Goal: Task Accomplishment & Management: Complete application form

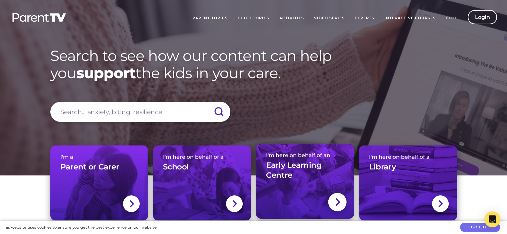
click at [338, 201] on img at bounding box center [337, 202] width 5 height 10
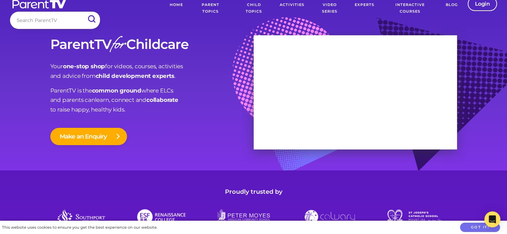
scroll to position [5, 0]
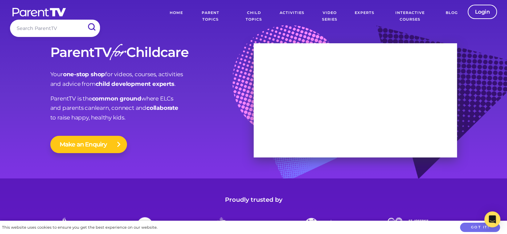
click at [101, 146] on button "Make an Enquiry" at bounding box center [88, 144] width 77 height 17
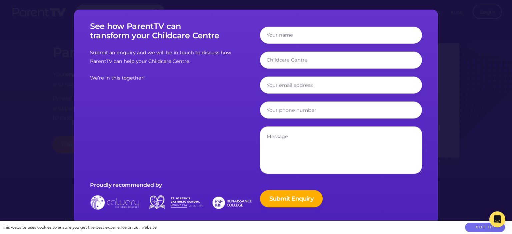
click at [465, 26] on div at bounding box center [256, 117] width 512 height 234
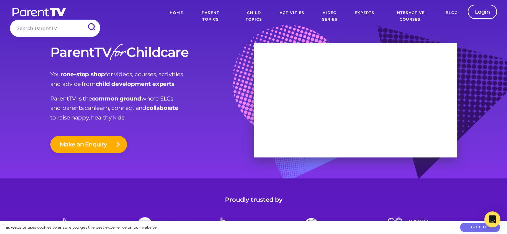
click at [174, 13] on link "Home" at bounding box center [176, 16] width 23 height 23
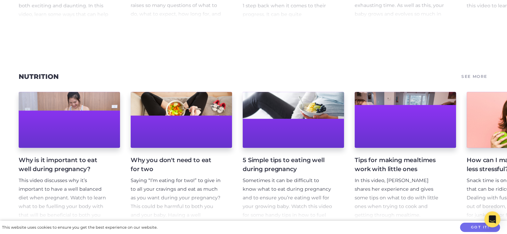
scroll to position [3074, 0]
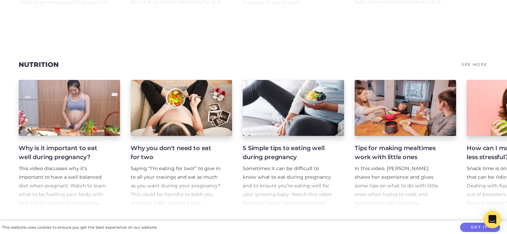
click at [492, 218] on icon "Open Intercom Messenger" at bounding box center [492, 219] width 8 height 9
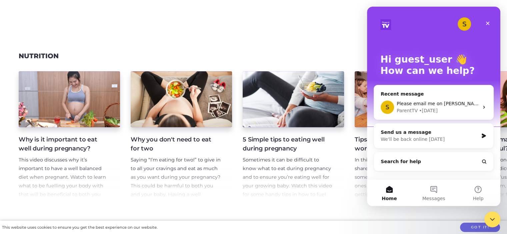
scroll to position [3082, 0]
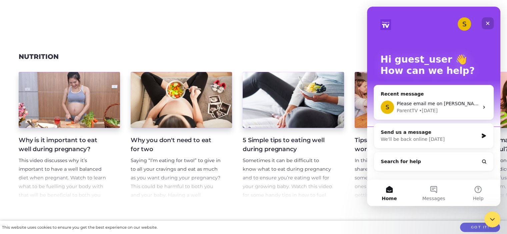
click at [487, 25] on icon "Close" at bounding box center [487, 23] width 5 height 5
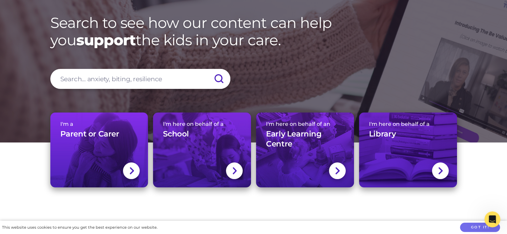
scroll to position [33, 0]
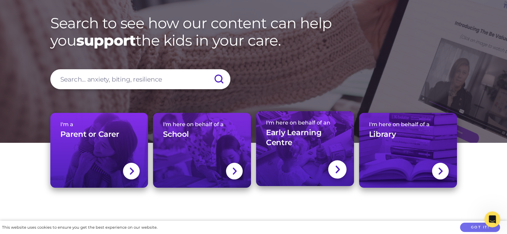
click at [337, 171] on img at bounding box center [337, 170] width 5 height 10
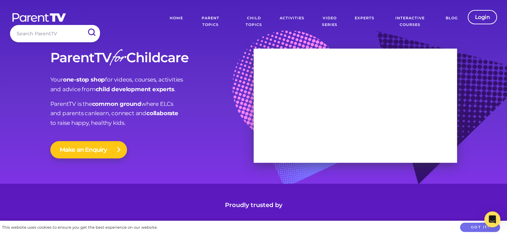
click at [93, 155] on button "Make an Enquiry" at bounding box center [88, 149] width 77 height 17
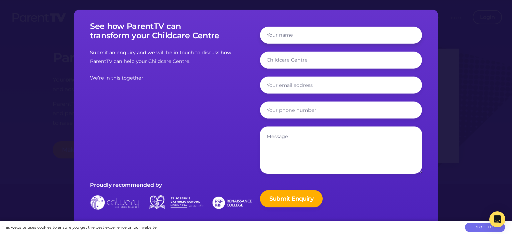
click at [285, 40] on input "text" at bounding box center [341, 35] width 162 height 17
type input "[PERSON_NAME]"
type input "[EMAIL_ADDRESS][DOMAIN_NAME]"
type input "0429609648"
click at [275, 58] on input "text" at bounding box center [341, 60] width 162 height 17
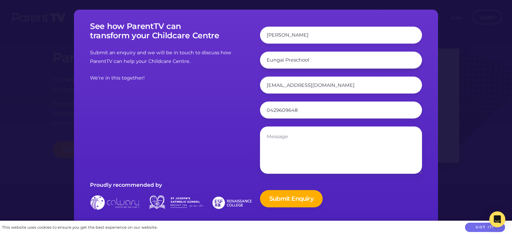
type input "Eungai Preschool"
click at [269, 136] on textarea at bounding box center [341, 150] width 162 height 47
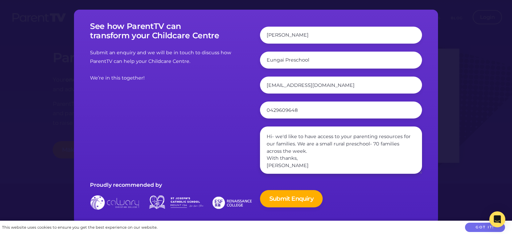
scroll to position [2, 0]
type textarea "Hi- we'd like to have access to your parenting resources for our families. We a…"
drag, startPoint x: 300, startPoint y: 110, endPoint x: 253, endPoint y: 113, distance: 47.4
click at [253, 113] on div "See how ParentTV can transform your Childcare Centre Submit an enquiry and we w…" at bounding box center [256, 117] width 340 height 191
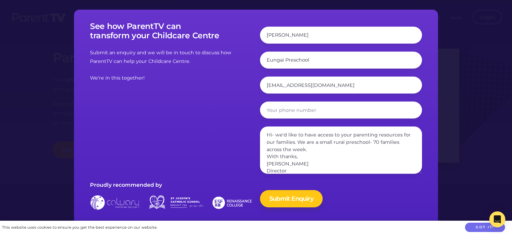
click at [282, 206] on input "Submit Enquiry" at bounding box center [291, 198] width 63 height 17
type input "Sending..."
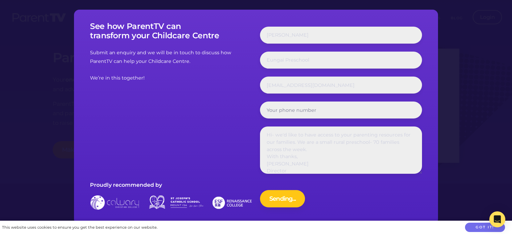
type input "Submit Enquiry"
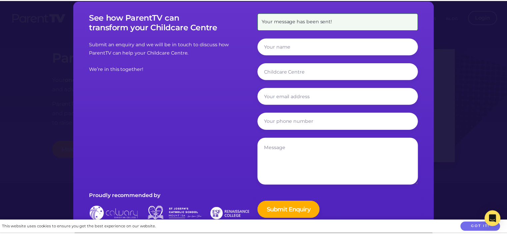
scroll to position [0, 0]
